Goal: Task Accomplishment & Management: Use online tool/utility

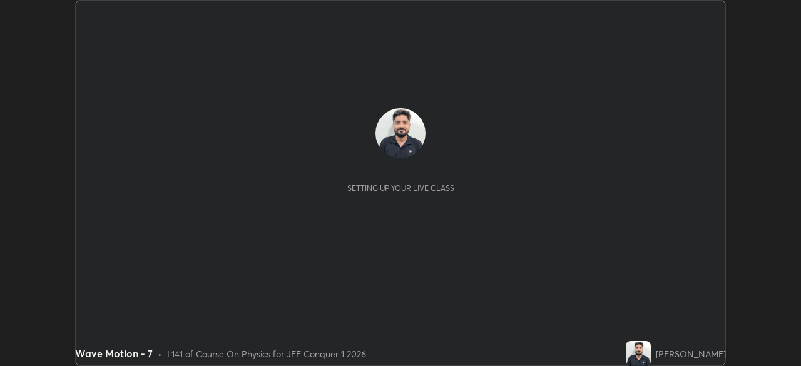
scroll to position [366, 800]
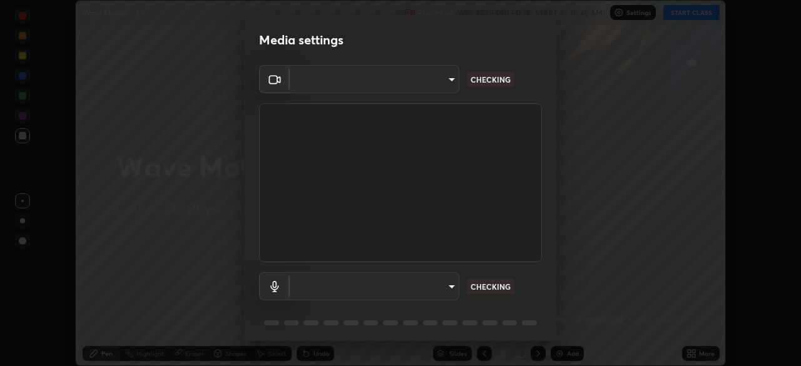
type input "5b0ce39d11be3a435715daab6ad7fa25508616855f5d18a60cdf0faa8df0ce2b"
click at [448, 287] on body "Erase all Wave Motion - 7 Recording WAS SCHEDULED TO START AT 10:45 AM Settings…" at bounding box center [400, 183] width 801 height 366
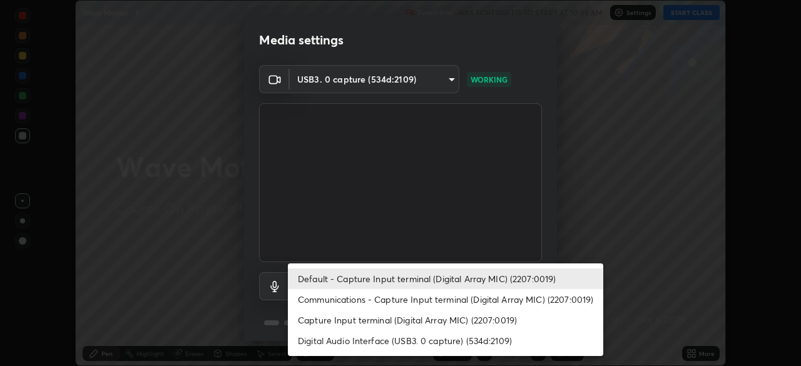
click at [420, 298] on li "Communications - Capture Input terminal (Digital Array MIC) (2207:0019)" at bounding box center [445, 299] width 315 height 21
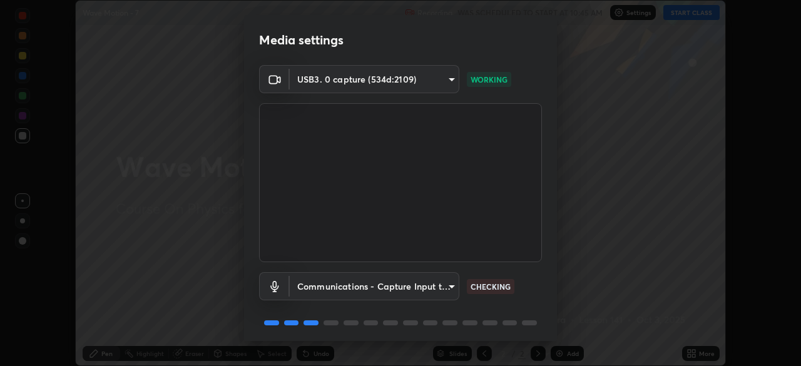
click at [429, 292] on body "Erase all Wave Motion - 7 Recording WAS SCHEDULED TO START AT 10:45 AM Settings…" at bounding box center [400, 183] width 801 height 366
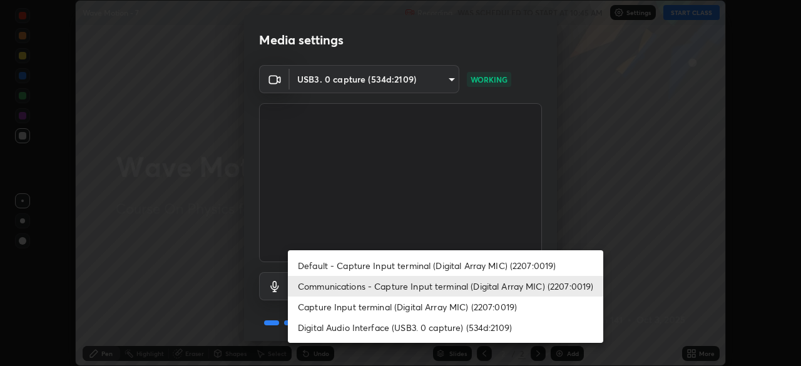
click at [429, 327] on li "Digital Audio Interface (USB3. 0 capture) (534d:2109)" at bounding box center [445, 327] width 315 height 21
type input "a79e2c37a3e820974fa073ddb46aa6e630d5ecfd19982edee8f34e1274aecea6"
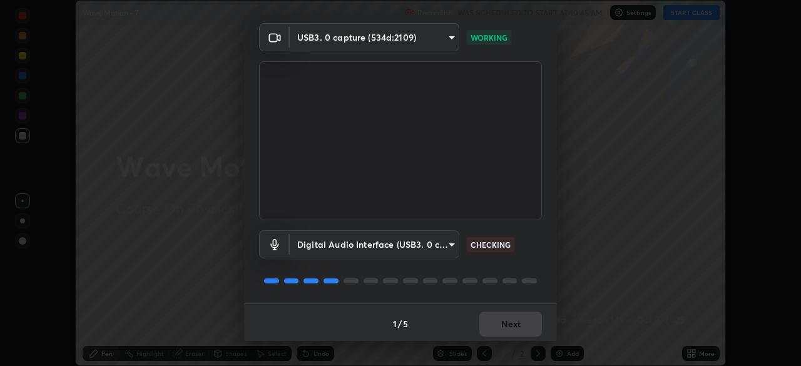
scroll to position [44, 0]
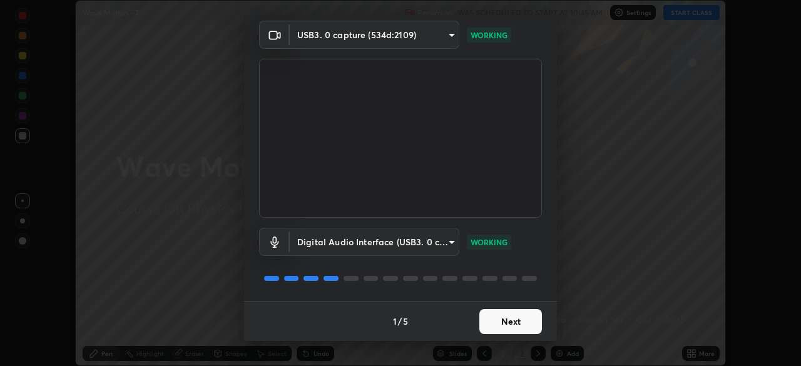
click at [509, 325] on button "Next" at bounding box center [510, 321] width 63 height 25
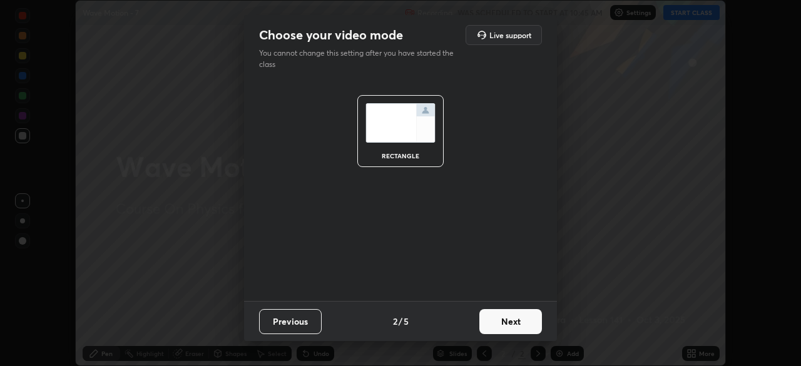
click at [512, 326] on button "Next" at bounding box center [510, 321] width 63 height 25
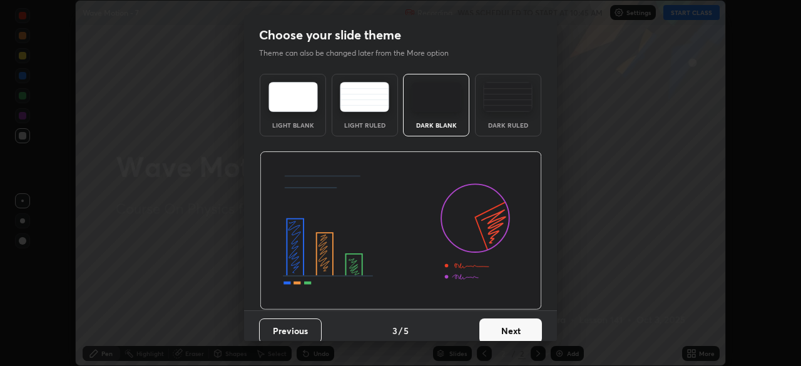
click at [517, 328] on button "Next" at bounding box center [510, 330] width 63 height 25
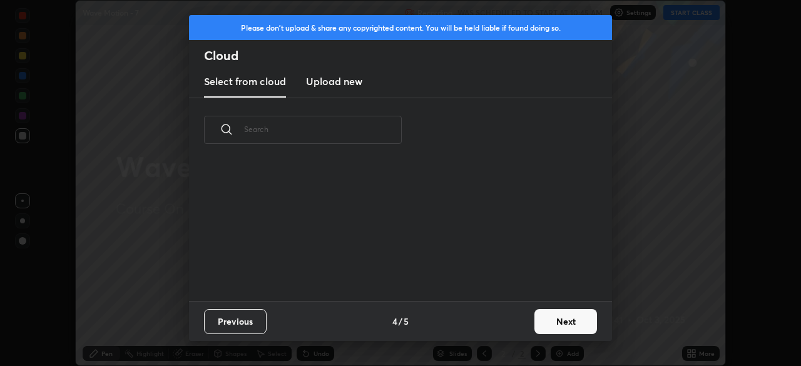
click at [551, 322] on button "Next" at bounding box center [565, 321] width 63 height 25
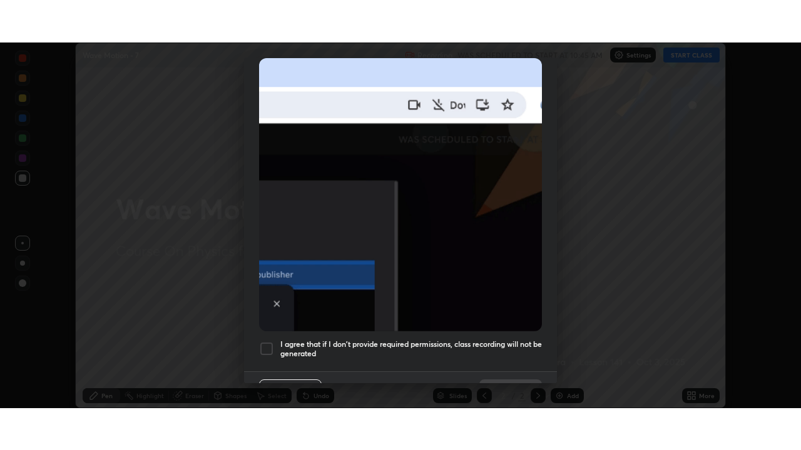
scroll to position [300, 0]
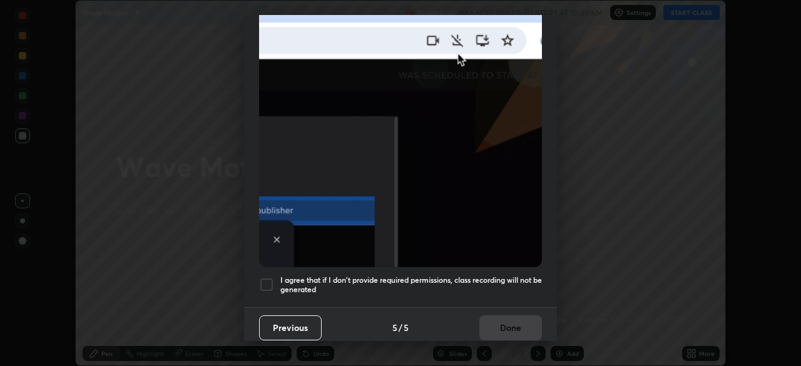
click at [456, 283] on h5 "I agree that if I don't provide required permissions, class recording will not …" at bounding box center [411, 284] width 262 height 19
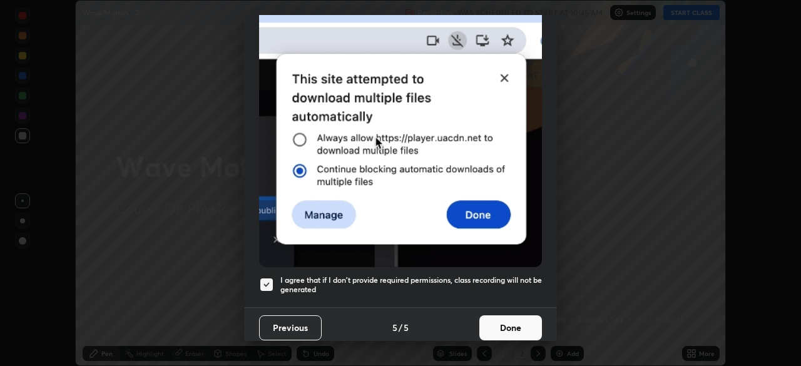
click at [488, 320] on button "Done" at bounding box center [510, 327] width 63 height 25
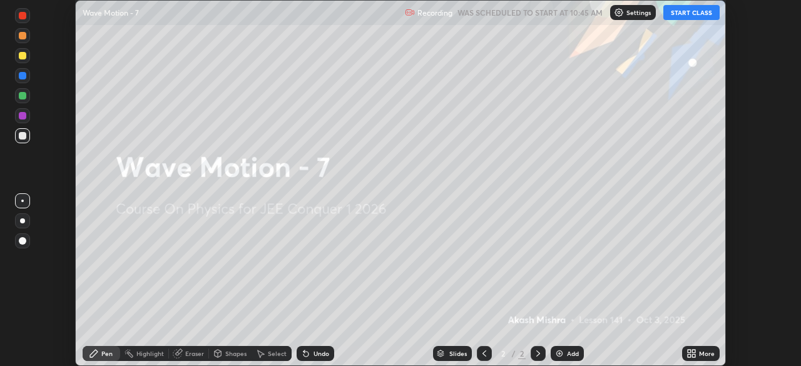
click at [684, 14] on button "START CLASS" at bounding box center [691, 12] width 56 height 15
click at [689, 351] on icon at bounding box center [689, 351] width 3 height 3
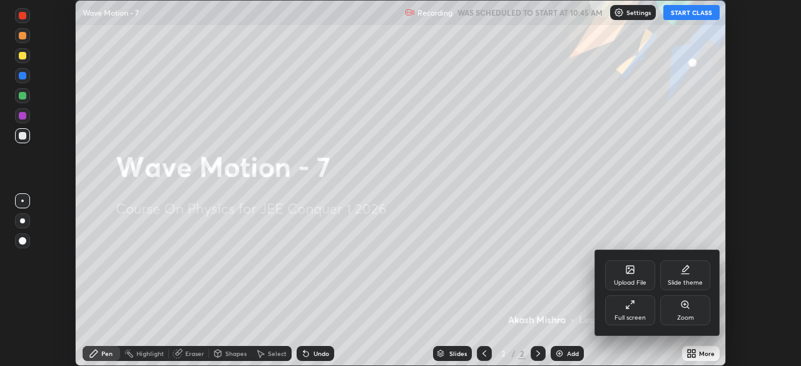
click at [634, 307] on icon at bounding box center [630, 305] width 10 height 10
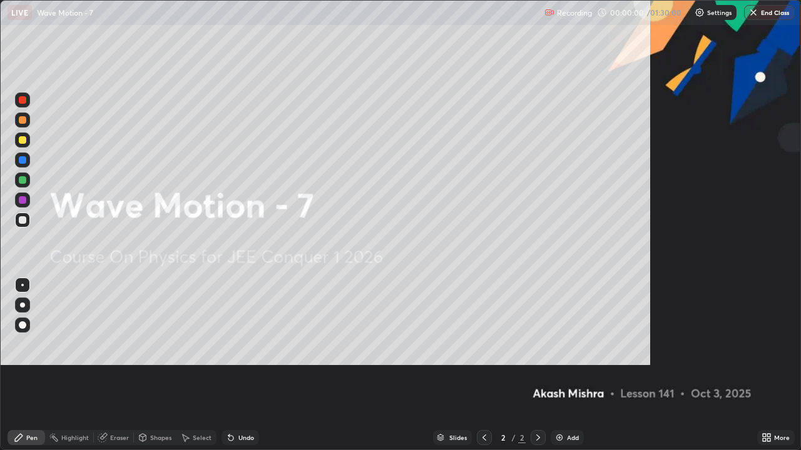
scroll to position [450, 801]
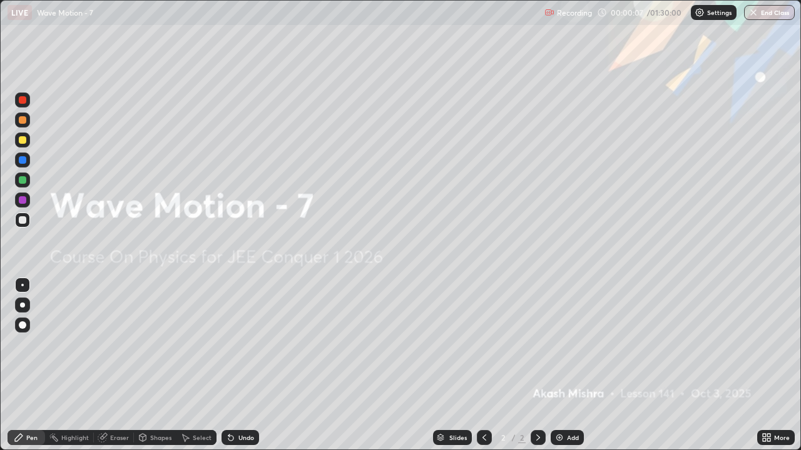
click at [118, 365] on div "Eraser" at bounding box center [114, 437] width 40 height 15
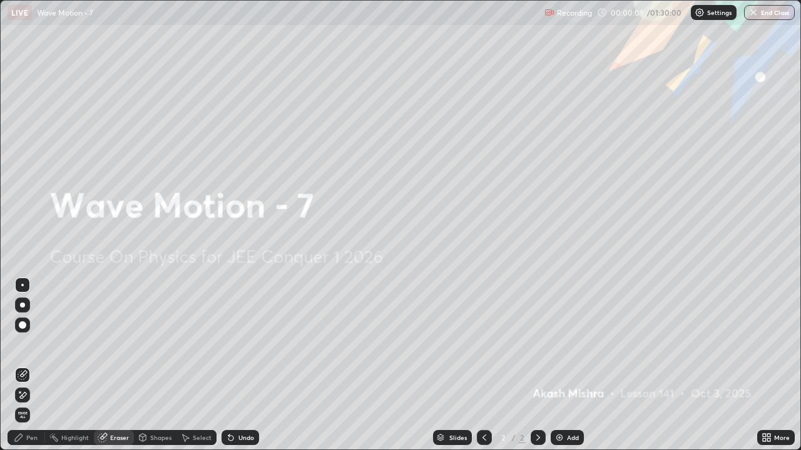
click at [29, 365] on div "Pen" at bounding box center [31, 438] width 11 height 6
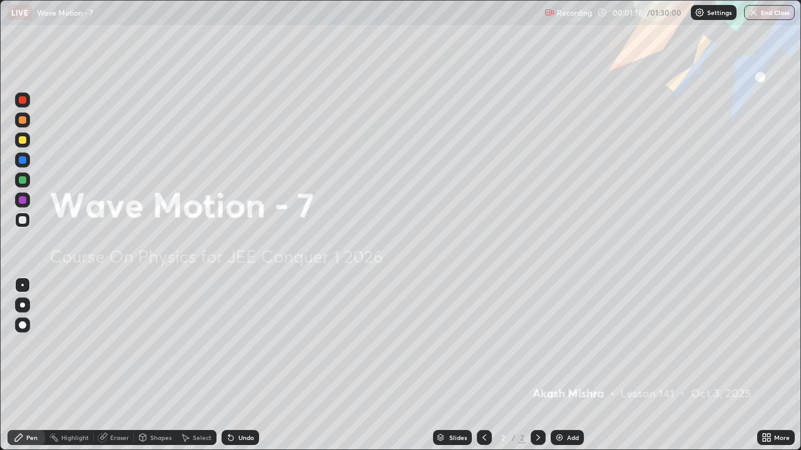
click at [564, 365] on div "Add" at bounding box center [567, 437] width 33 height 15
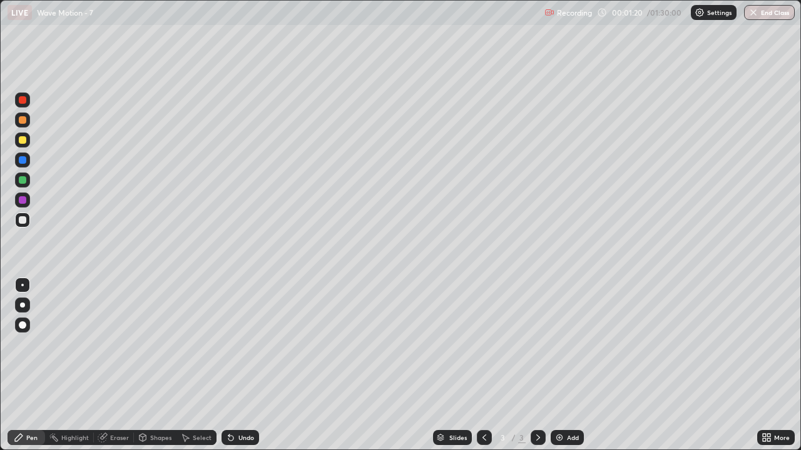
click at [26, 140] on div at bounding box center [23, 140] width 8 height 8
click at [23, 220] on div at bounding box center [23, 220] width 8 height 8
click at [27, 183] on div at bounding box center [22, 180] width 15 height 15
click at [25, 218] on div at bounding box center [23, 220] width 8 height 8
click at [243, 365] on div "Undo" at bounding box center [240, 437] width 38 height 15
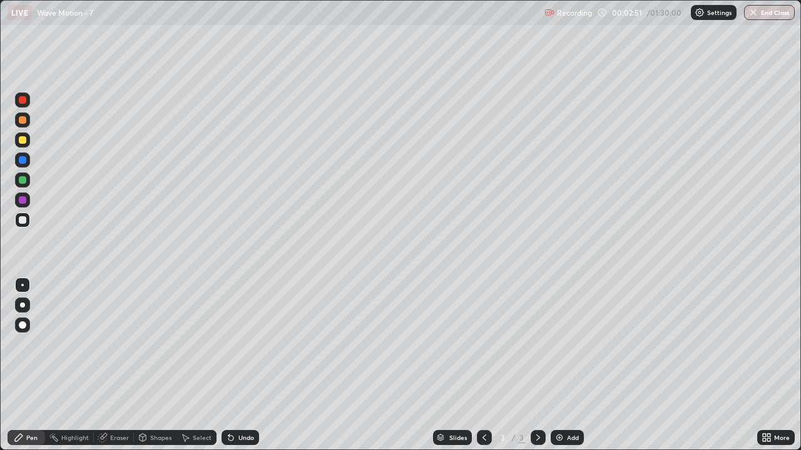
click at [23, 221] on div at bounding box center [23, 220] width 8 height 8
click at [239, 365] on div "Undo" at bounding box center [246, 438] width 16 height 6
click at [238, 365] on div "Undo" at bounding box center [246, 438] width 16 height 6
click at [240, 365] on div "Undo" at bounding box center [246, 438] width 16 height 6
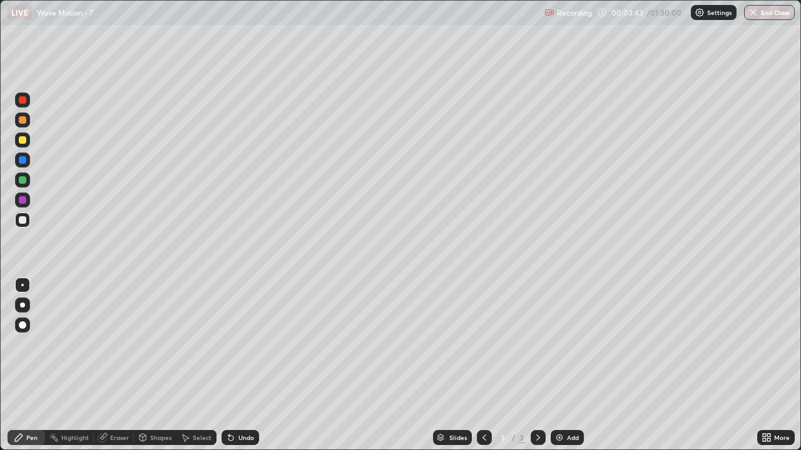
click at [245, 365] on div "Undo" at bounding box center [246, 438] width 16 height 6
click at [241, 365] on div "Undo" at bounding box center [246, 438] width 16 height 6
click at [240, 365] on div "Undo" at bounding box center [246, 438] width 16 height 6
click at [238, 365] on div "Undo" at bounding box center [240, 437] width 38 height 15
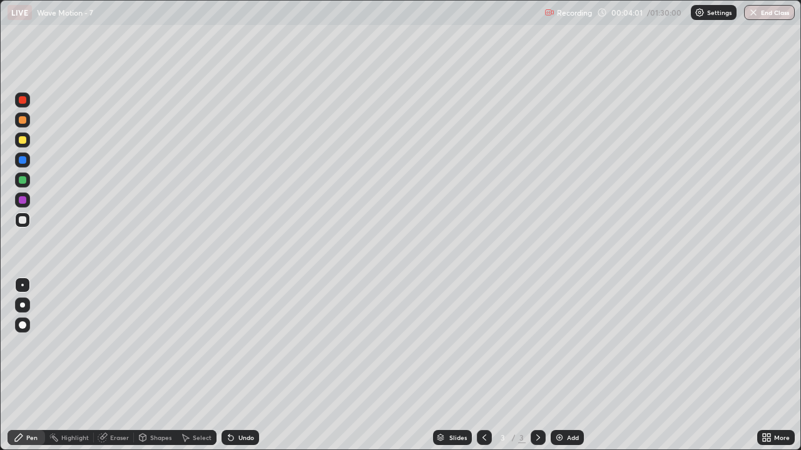
click at [238, 365] on div "Undo" at bounding box center [240, 437] width 38 height 15
click at [237, 365] on div "Undo" at bounding box center [240, 437] width 38 height 15
click at [240, 365] on div "Undo" at bounding box center [240, 437] width 38 height 15
click at [25, 142] on div at bounding box center [23, 140] width 8 height 8
click at [25, 179] on div at bounding box center [23, 180] width 8 height 8
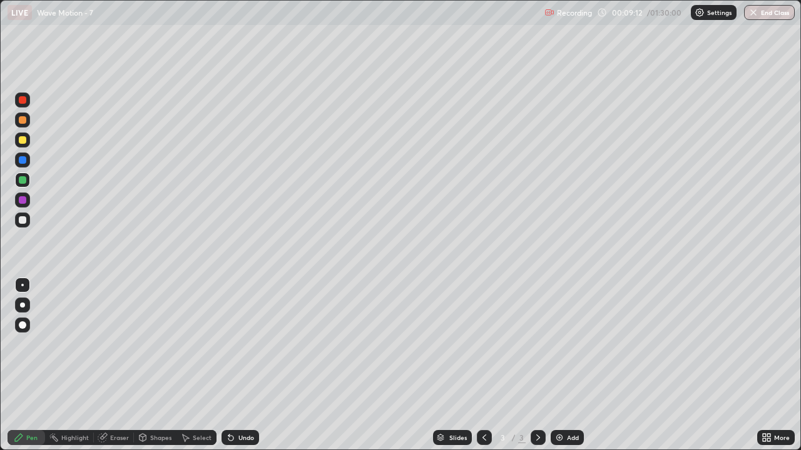
click at [27, 223] on div at bounding box center [22, 220] width 15 height 15
click at [249, 365] on div "Undo" at bounding box center [240, 437] width 38 height 15
click at [247, 365] on div "Undo" at bounding box center [240, 437] width 38 height 15
click at [251, 365] on div "Undo" at bounding box center [240, 437] width 38 height 15
click at [28, 223] on div at bounding box center [22, 220] width 15 height 15
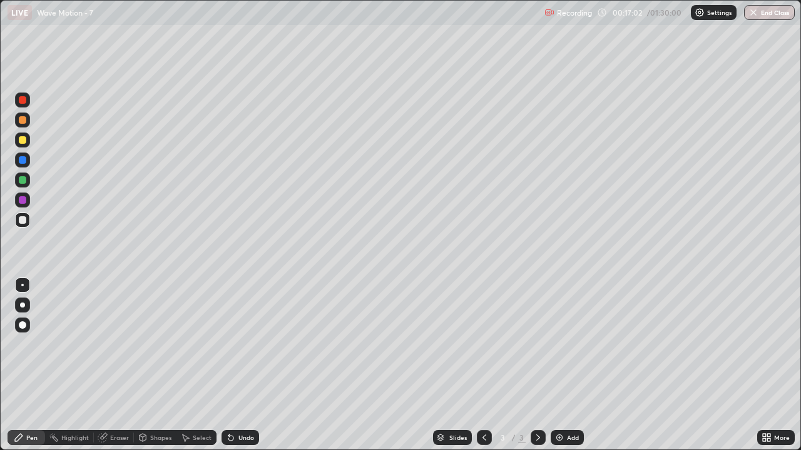
click at [228, 365] on icon at bounding box center [228, 435] width 1 height 1
click at [230, 365] on div "Undo" at bounding box center [240, 437] width 38 height 15
click at [240, 365] on div "Undo" at bounding box center [246, 438] width 16 height 6
click at [567, 365] on div "Add" at bounding box center [573, 438] width 12 height 6
click at [29, 220] on div at bounding box center [22, 220] width 15 height 15
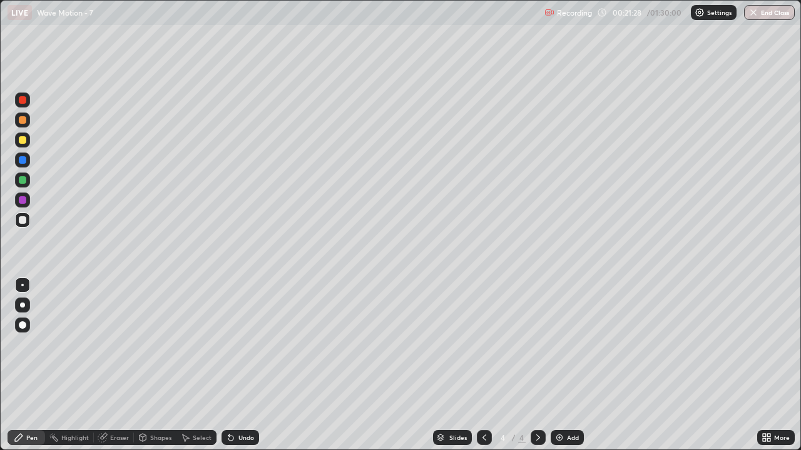
click at [24, 140] on div at bounding box center [23, 140] width 8 height 8
click at [27, 220] on div at bounding box center [22, 220] width 15 height 15
click at [235, 365] on div "Undo" at bounding box center [240, 437] width 38 height 15
click at [24, 141] on div at bounding box center [23, 140] width 8 height 8
click at [240, 365] on div "Undo" at bounding box center [240, 437] width 38 height 15
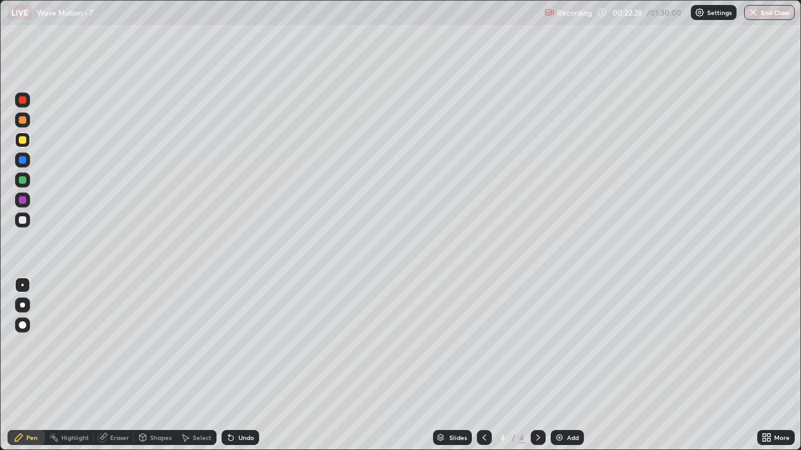
click at [28, 182] on div at bounding box center [22, 180] width 15 height 15
click at [231, 365] on icon at bounding box center [231, 438] width 10 height 10
click at [244, 365] on div "Undo" at bounding box center [246, 438] width 16 height 6
click at [242, 365] on div "Undo" at bounding box center [246, 438] width 16 height 6
click at [28, 219] on div at bounding box center [22, 220] width 15 height 15
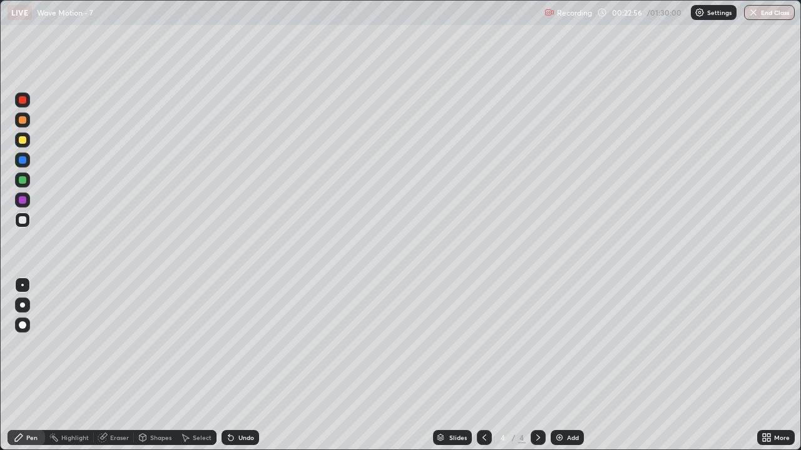
click at [28, 121] on div at bounding box center [22, 120] width 15 height 15
click at [246, 365] on div "Undo" at bounding box center [246, 438] width 16 height 6
click at [251, 365] on div "Undo" at bounding box center [246, 438] width 16 height 6
click at [254, 365] on div "Undo" at bounding box center [240, 437] width 38 height 15
click at [255, 365] on div "Undo" at bounding box center [240, 437] width 38 height 15
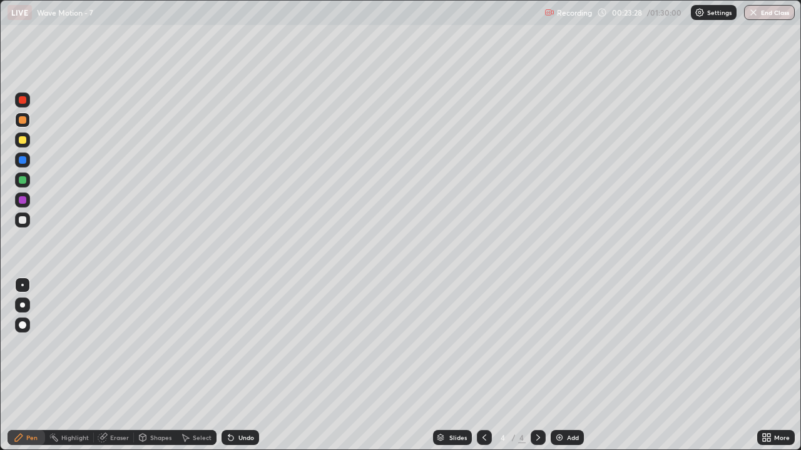
click at [244, 365] on div "Undo" at bounding box center [246, 438] width 16 height 6
click at [235, 365] on div "Undo" at bounding box center [240, 437] width 38 height 15
click at [242, 365] on div "Undo" at bounding box center [240, 437] width 38 height 15
click at [244, 365] on div "Undo" at bounding box center [240, 437] width 38 height 15
click at [241, 365] on div "Undo" at bounding box center [240, 437] width 38 height 15
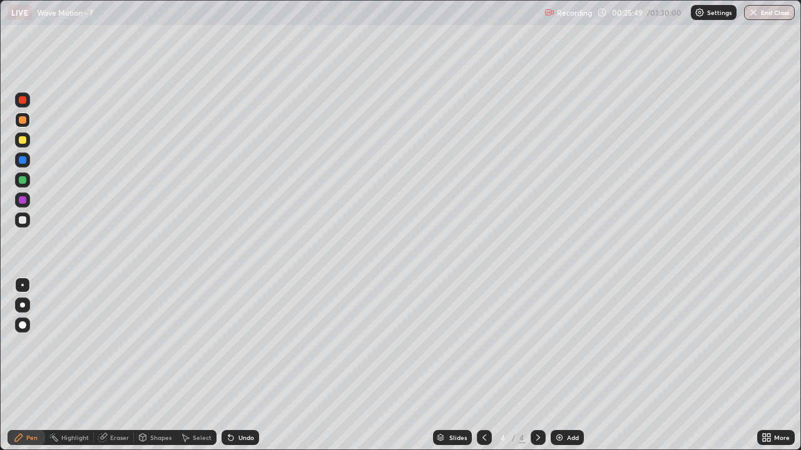
click at [241, 365] on div "Undo" at bounding box center [246, 438] width 16 height 6
click at [239, 365] on div "Undo" at bounding box center [246, 438] width 16 height 6
click at [235, 365] on div "Undo" at bounding box center [240, 437] width 38 height 15
click at [237, 365] on div "Undo" at bounding box center [240, 437] width 38 height 15
click at [235, 365] on div "Undo" at bounding box center [240, 437] width 38 height 15
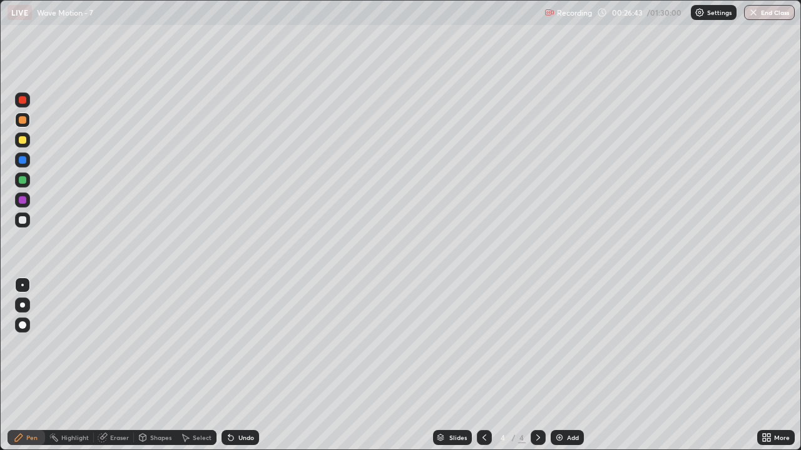
click at [235, 365] on div "Undo" at bounding box center [240, 437] width 38 height 15
click at [236, 365] on div "Undo" at bounding box center [240, 437] width 38 height 15
click at [235, 365] on div "Undo" at bounding box center [240, 437] width 38 height 15
click at [236, 365] on div "Undo" at bounding box center [240, 437] width 38 height 15
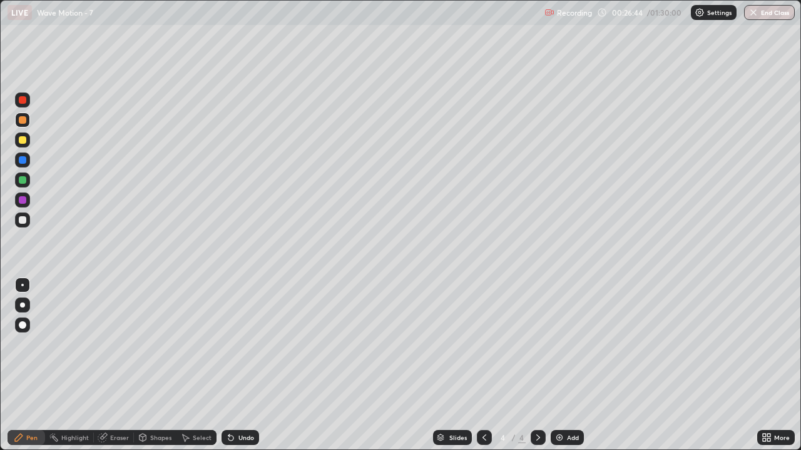
click at [236, 365] on div "Undo" at bounding box center [240, 437] width 38 height 15
click at [237, 365] on div "Undo" at bounding box center [240, 437] width 38 height 15
click at [24, 221] on div at bounding box center [23, 220] width 8 height 8
click at [240, 365] on div "Undo" at bounding box center [246, 438] width 16 height 6
click at [239, 365] on div "Undo" at bounding box center [246, 438] width 16 height 6
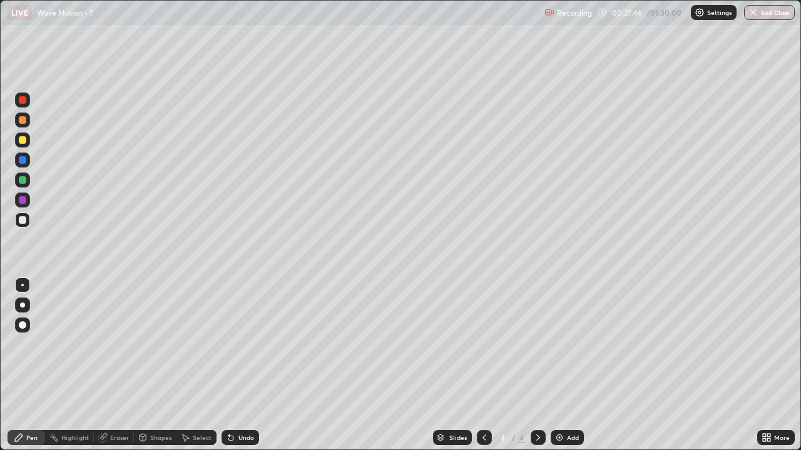
click at [238, 365] on div "Undo" at bounding box center [246, 438] width 16 height 6
click at [489, 365] on div at bounding box center [484, 437] width 15 height 25
click at [535, 365] on icon at bounding box center [538, 438] width 10 height 10
click at [242, 365] on div "Undo" at bounding box center [240, 437] width 38 height 15
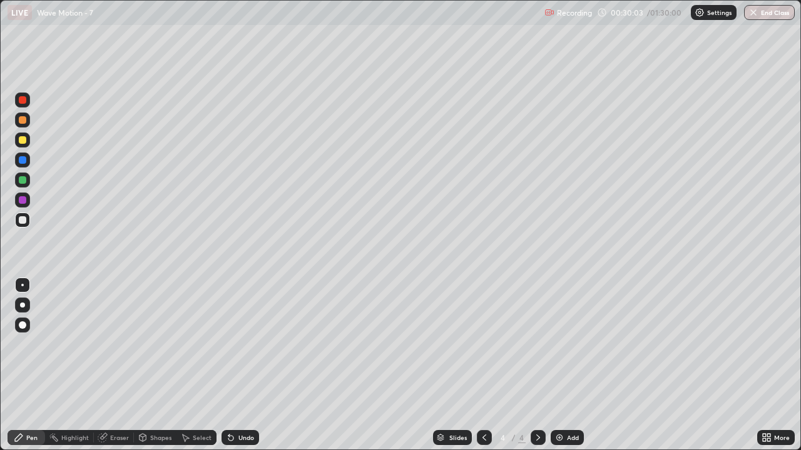
click at [236, 365] on div "Undo" at bounding box center [240, 437] width 38 height 15
click at [233, 365] on icon at bounding box center [231, 438] width 10 height 10
click at [561, 365] on img at bounding box center [559, 438] width 10 height 10
click at [28, 183] on div at bounding box center [22, 180] width 15 height 15
click at [28, 220] on div at bounding box center [22, 220] width 15 height 15
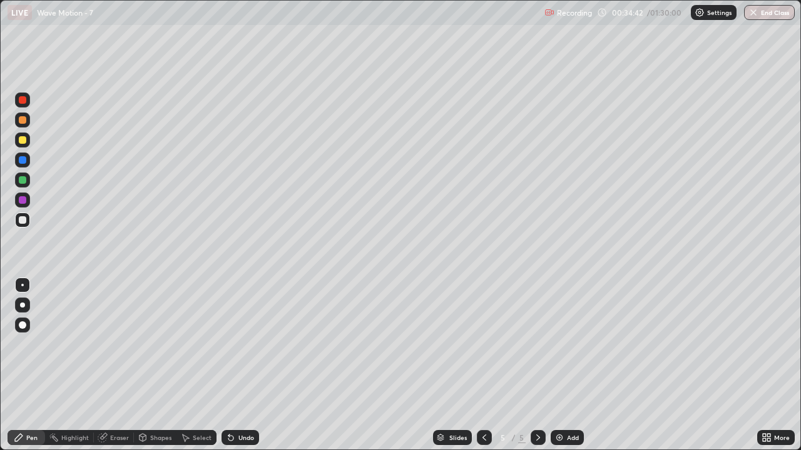
click at [240, 365] on div "Undo" at bounding box center [246, 438] width 16 height 6
click at [242, 365] on div "Undo" at bounding box center [246, 438] width 16 height 6
click at [23, 181] on div at bounding box center [23, 180] width 8 height 8
click at [23, 120] on div at bounding box center [23, 120] width 8 height 8
click at [148, 365] on div "Shapes" at bounding box center [155, 437] width 43 height 15
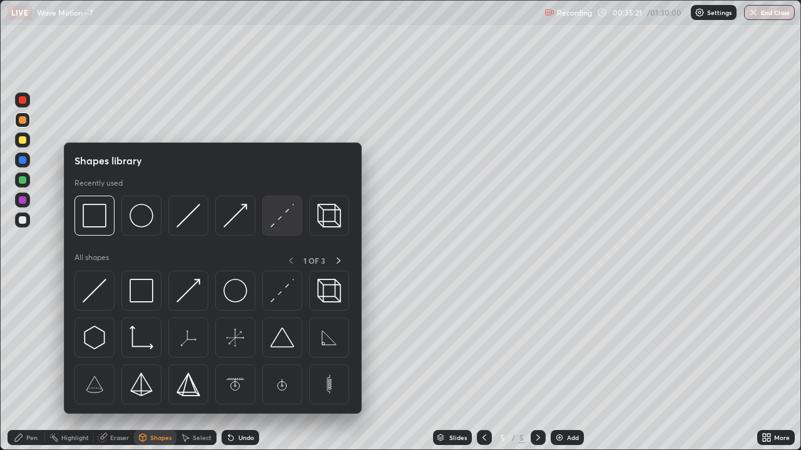
click at [275, 219] on img at bounding box center [282, 216] width 24 height 24
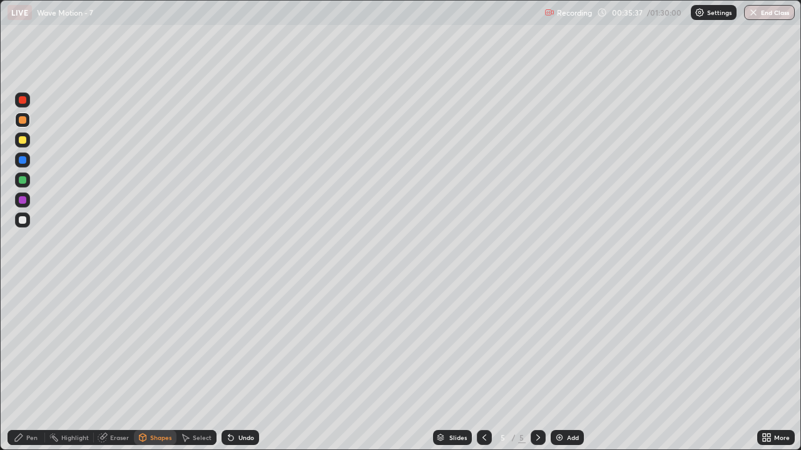
click at [23, 220] on div at bounding box center [23, 220] width 8 height 8
click at [241, 365] on div "Undo" at bounding box center [240, 437] width 38 height 15
click at [36, 365] on div "Pen" at bounding box center [31, 438] width 11 height 6
click at [24, 183] on div at bounding box center [23, 180] width 8 height 8
click at [235, 365] on div "Undo" at bounding box center [240, 437] width 38 height 15
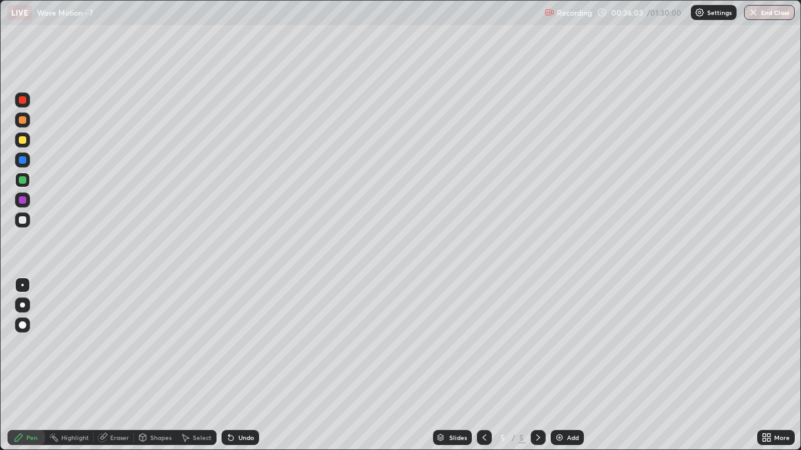
click at [235, 365] on div "Undo" at bounding box center [240, 437] width 38 height 15
click at [22, 221] on div at bounding box center [23, 220] width 8 height 8
click at [233, 365] on icon at bounding box center [231, 438] width 10 height 10
click at [235, 365] on div "Undo" at bounding box center [240, 437] width 38 height 15
click at [236, 365] on div "Undo" at bounding box center [240, 437] width 38 height 15
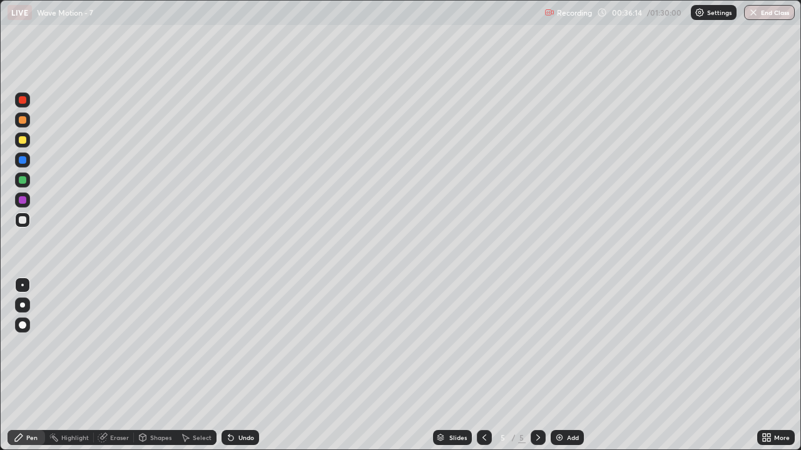
click at [238, 365] on div "Undo" at bounding box center [240, 437] width 38 height 15
click at [232, 365] on icon at bounding box center [231, 438] width 10 height 10
click at [25, 122] on div at bounding box center [23, 120] width 8 height 8
click at [28, 158] on div at bounding box center [22, 160] width 15 height 15
click at [25, 140] on div at bounding box center [23, 140] width 8 height 8
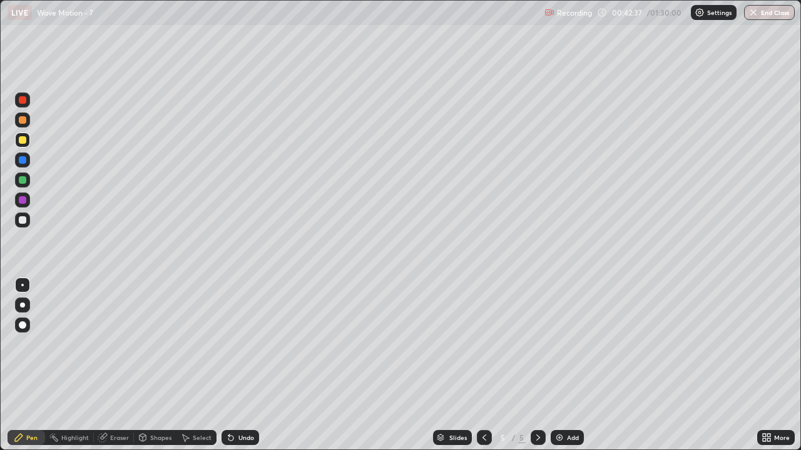
click at [567, 365] on div "Add" at bounding box center [573, 438] width 12 height 6
click at [27, 220] on div at bounding box center [22, 220] width 15 height 15
click at [252, 365] on div "Undo" at bounding box center [246, 438] width 16 height 6
click at [562, 365] on img at bounding box center [559, 438] width 10 height 10
click at [245, 365] on div "Undo" at bounding box center [246, 438] width 16 height 6
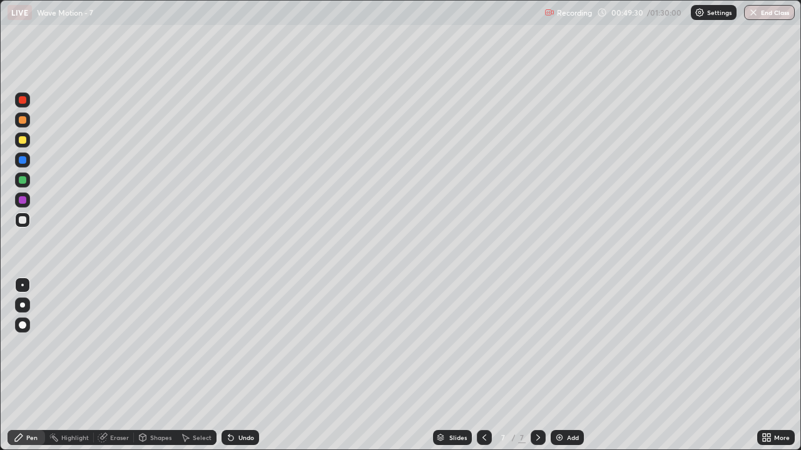
click at [24, 221] on div at bounding box center [23, 220] width 8 height 8
click at [245, 365] on div "Undo" at bounding box center [246, 438] width 16 height 6
click at [252, 365] on div "Undo" at bounding box center [246, 438] width 16 height 6
click at [245, 365] on div "Undo" at bounding box center [246, 438] width 16 height 6
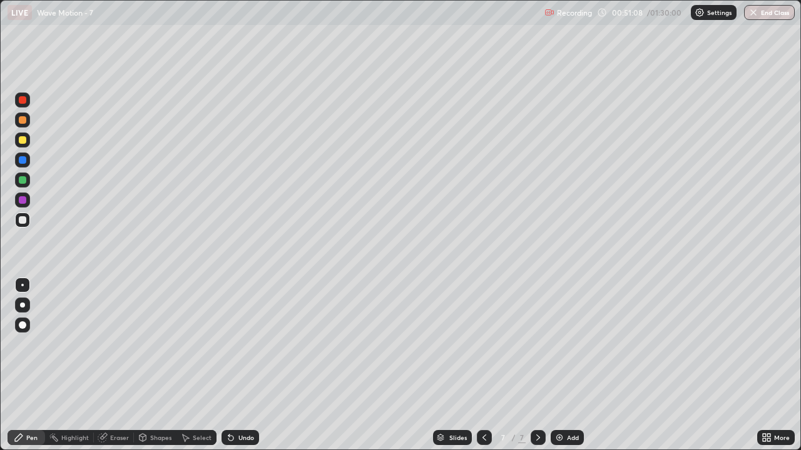
click at [245, 365] on div "Undo" at bounding box center [246, 438] width 16 height 6
click at [24, 219] on div at bounding box center [23, 220] width 8 height 8
click at [25, 143] on div at bounding box center [23, 140] width 8 height 8
click at [235, 365] on div "Undo" at bounding box center [240, 437] width 38 height 15
click at [24, 223] on div at bounding box center [23, 220] width 8 height 8
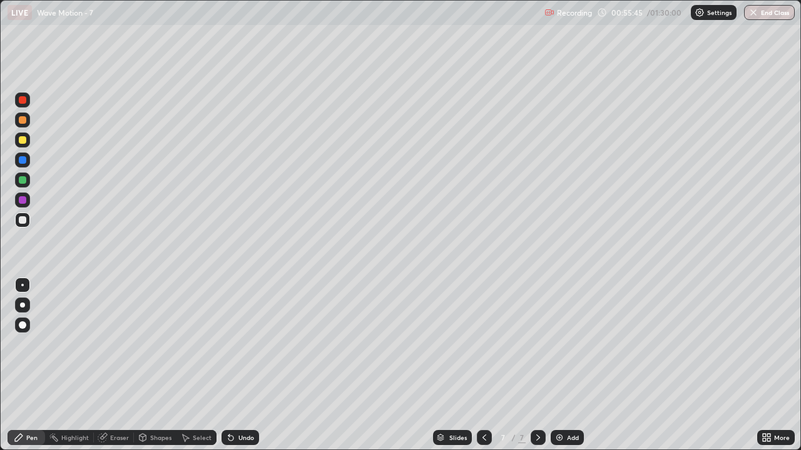
click at [238, 365] on div "Undo" at bounding box center [246, 438] width 16 height 6
click at [23, 140] on div at bounding box center [23, 140] width 8 height 8
click at [561, 365] on img at bounding box center [559, 438] width 10 height 10
click at [28, 220] on div at bounding box center [22, 220] width 15 height 15
click at [562, 365] on img at bounding box center [559, 438] width 10 height 10
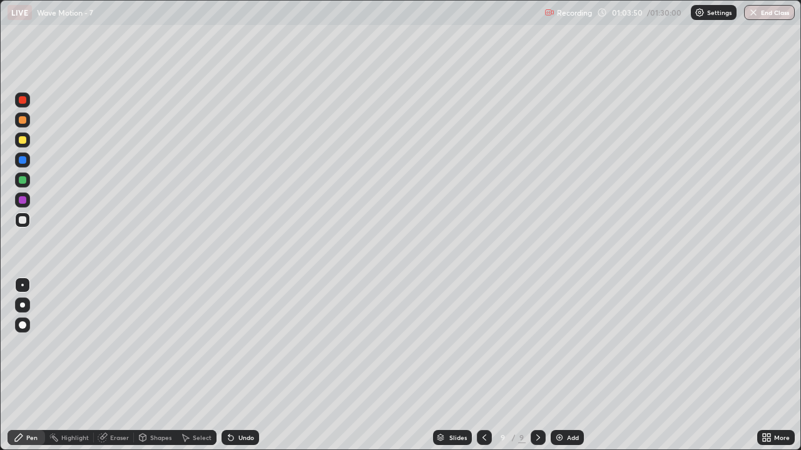
click at [23, 220] on div at bounding box center [23, 220] width 8 height 8
click at [238, 365] on div "Undo" at bounding box center [246, 438] width 16 height 6
click at [241, 365] on div "Undo" at bounding box center [246, 438] width 16 height 6
click at [240, 365] on div "Undo" at bounding box center [246, 438] width 16 height 6
click at [26, 183] on div at bounding box center [22, 180] width 15 height 15
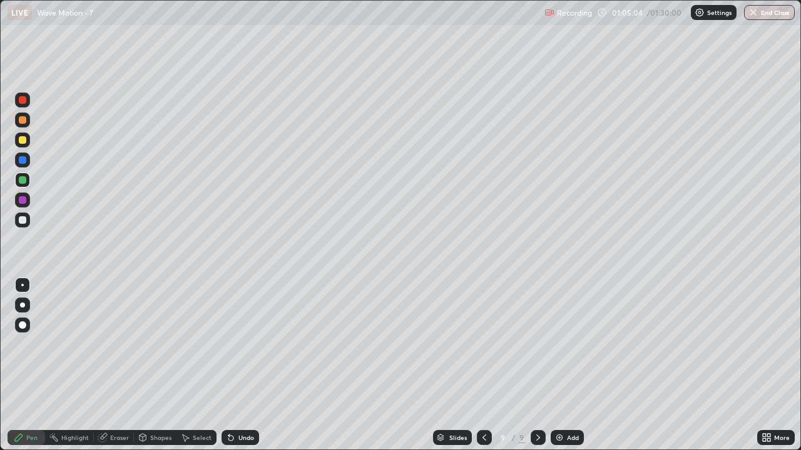
click at [483, 365] on icon at bounding box center [484, 438] width 10 height 10
click at [488, 365] on div at bounding box center [484, 437] width 15 height 15
click at [542, 365] on div at bounding box center [538, 437] width 15 height 15
click at [537, 365] on icon at bounding box center [538, 438] width 10 height 10
click at [244, 365] on div "Undo" at bounding box center [246, 438] width 16 height 6
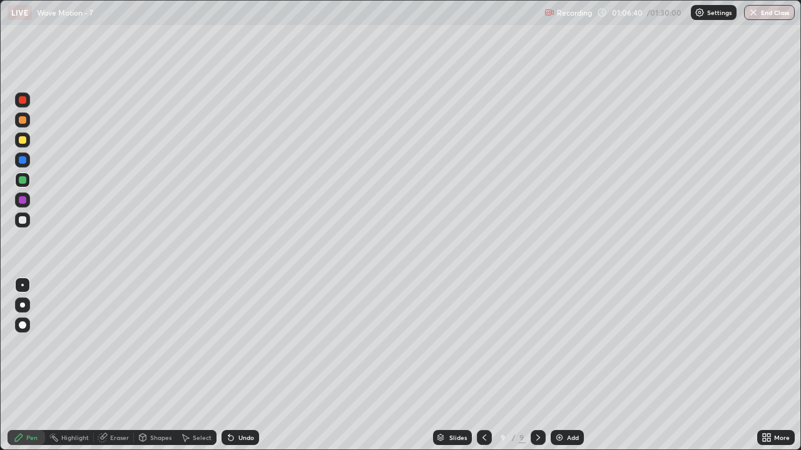
click at [561, 365] on img at bounding box center [559, 438] width 10 height 10
click at [238, 365] on div "Undo" at bounding box center [246, 438] width 16 height 6
click at [115, 365] on div "Eraser" at bounding box center [119, 438] width 19 height 6
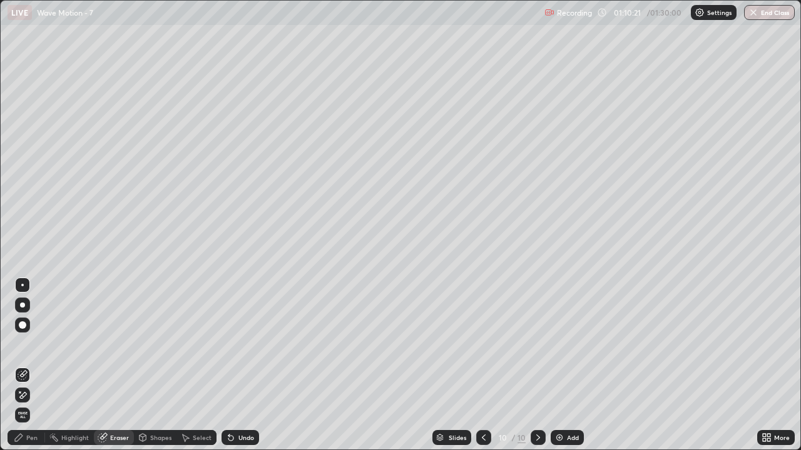
click at [25, 365] on div "Pen" at bounding box center [27, 437] width 38 height 15
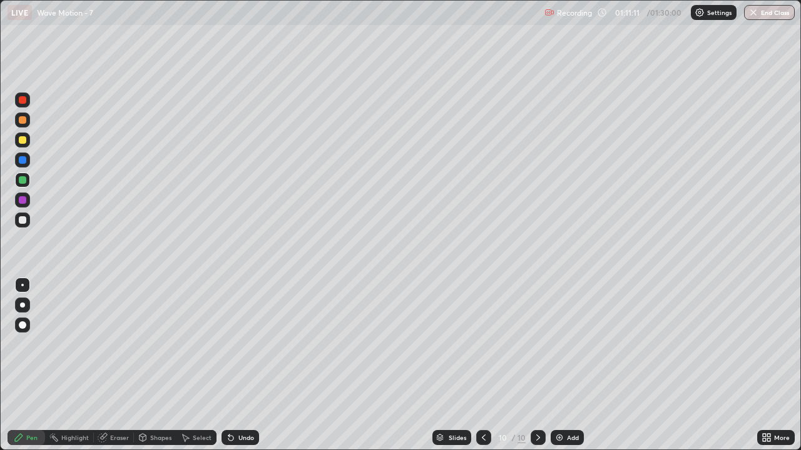
click at [560, 365] on img at bounding box center [559, 438] width 10 height 10
click at [23, 220] on div at bounding box center [23, 220] width 8 height 8
click at [234, 365] on div "Undo" at bounding box center [240, 437] width 38 height 15
click at [238, 365] on div "Undo" at bounding box center [246, 438] width 16 height 6
click at [240, 365] on div "Undo" at bounding box center [246, 438] width 16 height 6
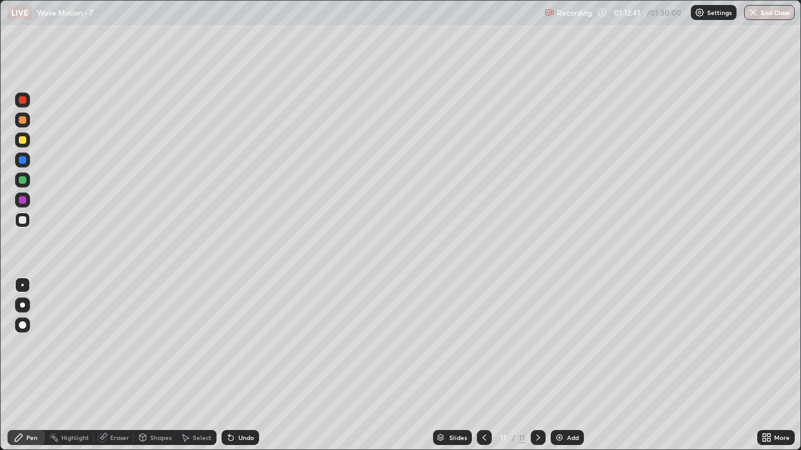
click at [244, 365] on div "Undo" at bounding box center [246, 438] width 16 height 6
click at [26, 145] on div at bounding box center [22, 140] width 15 height 15
click at [245, 365] on div "Undo" at bounding box center [246, 438] width 16 height 6
click at [241, 365] on div "Undo" at bounding box center [246, 438] width 16 height 6
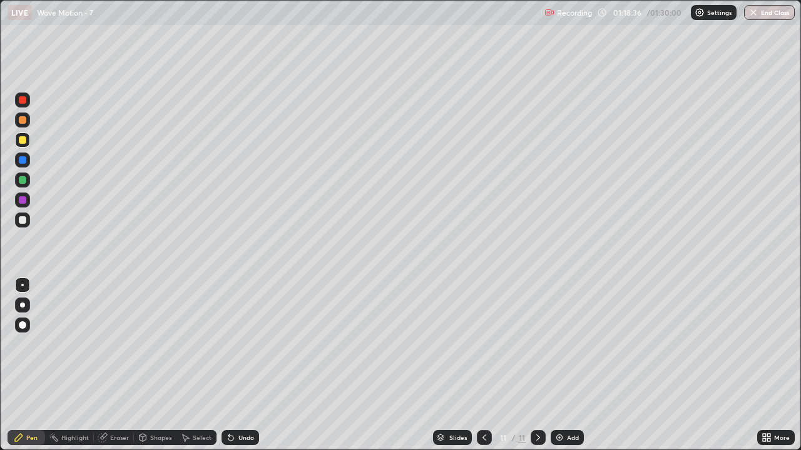
click at [483, 365] on icon at bounding box center [484, 438] width 10 height 10
click at [484, 365] on icon at bounding box center [484, 438] width 10 height 10
click at [483, 365] on icon at bounding box center [484, 438] width 10 height 10
click at [484, 365] on icon at bounding box center [484, 438] width 10 height 10
click at [537, 365] on icon at bounding box center [538, 438] width 10 height 10
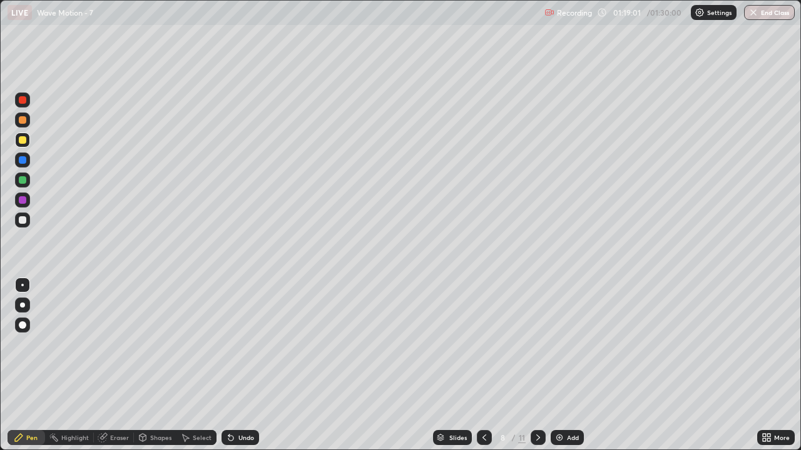
click at [540, 365] on icon at bounding box center [538, 438] width 10 height 10
click at [483, 365] on icon at bounding box center [484, 438] width 10 height 10
click at [537, 365] on icon at bounding box center [538, 438] width 10 height 10
click at [552, 365] on div "Add" at bounding box center [567, 437] width 33 height 15
click at [537, 365] on icon at bounding box center [538, 438] width 10 height 10
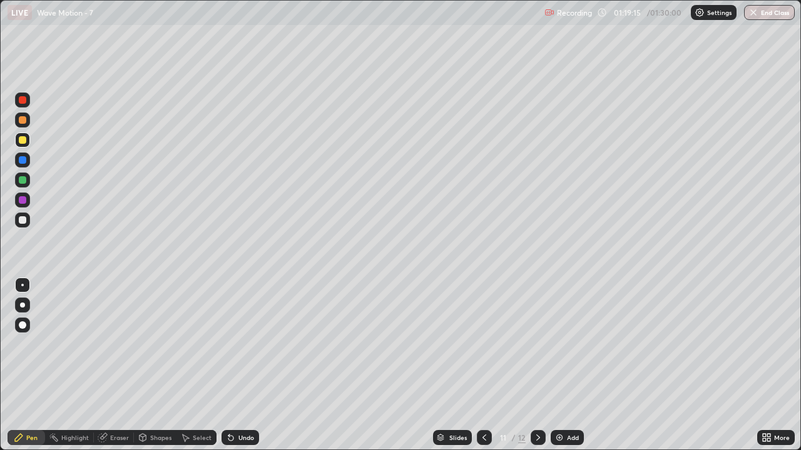
click at [487, 365] on icon at bounding box center [484, 438] width 10 height 10
click at [538, 365] on icon at bounding box center [538, 438] width 10 height 10
click at [538, 365] on div at bounding box center [538, 437] width 15 height 15
click at [570, 365] on div "Add" at bounding box center [573, 438] width 12 height 6
click at [23, 220] on div at bounding box center [23, 220] width 8 height 8
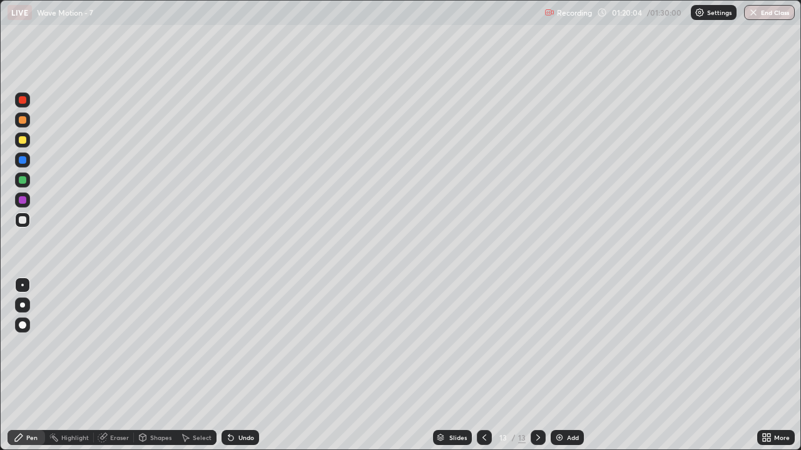
click at [240, 365] on div "Undo" at bounding box center [246, 438] width 16 height 6
click at [243, 365] on div "Undo" at bounding box center [246, 438] width 16 height 6
click at [26, 145] on div at bounding box center [22, 140] width 15 height 15
click at [766, 9] on button "End Class" at bounding box center [769, 12] width 49 height 15
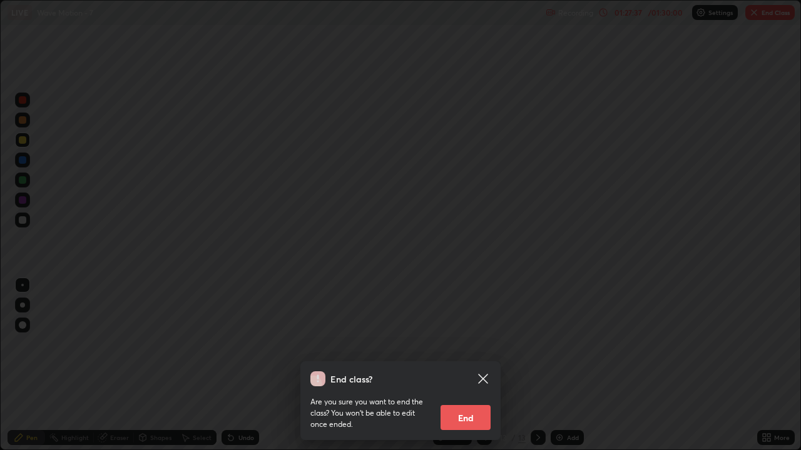
click at [464, 365] on button "End" at bounding box center [465, 417] width 50 height 25
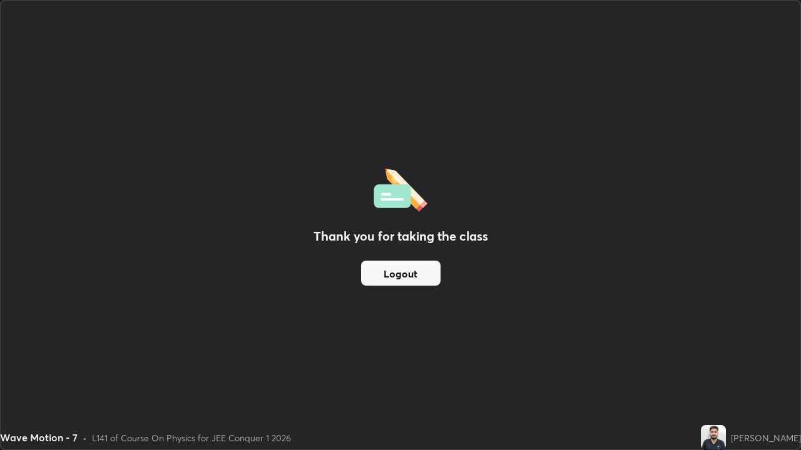
click at [409, 277] on button "Logout" at bounding box center [400, 273] width 79 height 25
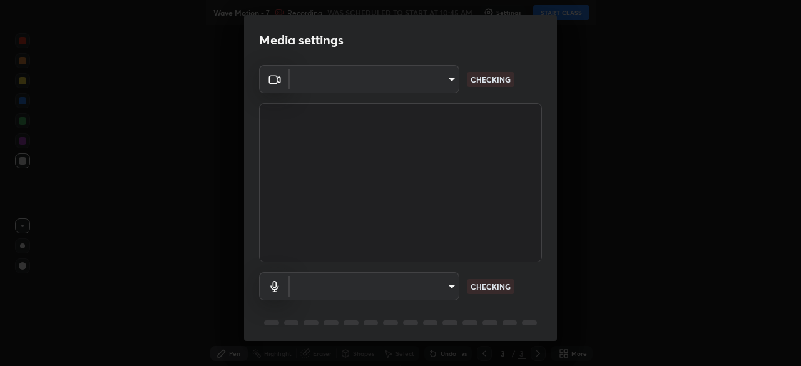
type input "5b0ce39d11be3a435715daab6ad7fa25508616855f5d18a60cdf0faa8df0ce2b"
type input "default"
